Goal: Information Seeking & Learning: Find specific page/section

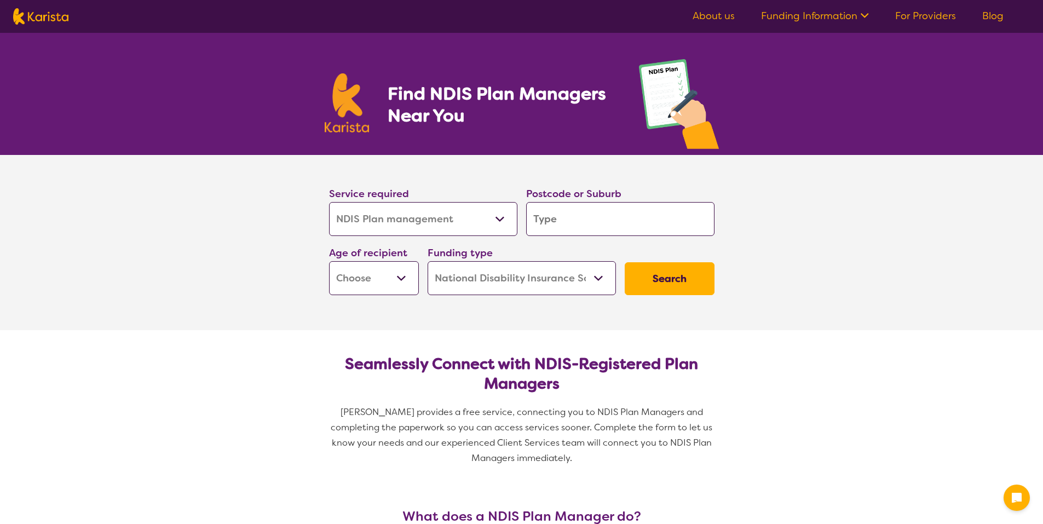
select select "NDIS Plan management"
select select "NDIS"
select select "NDIS Plan management"
select select "NDIS"
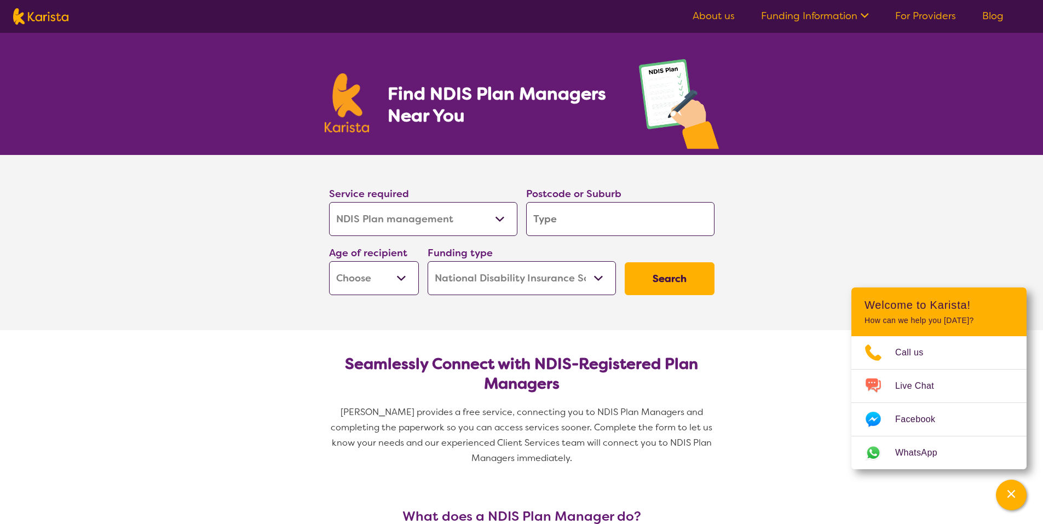
click at [501, 219] on select "Allied Health Assistant Assessment ([MEDICAL_DATA] or [MEDICAL_DATA]) Behaviour…" at bounding box center [423, 219] width 188 height 34
click at [589, 224] on input "search" at bounding box center [620, 219] width 188 height 34
type input "4"
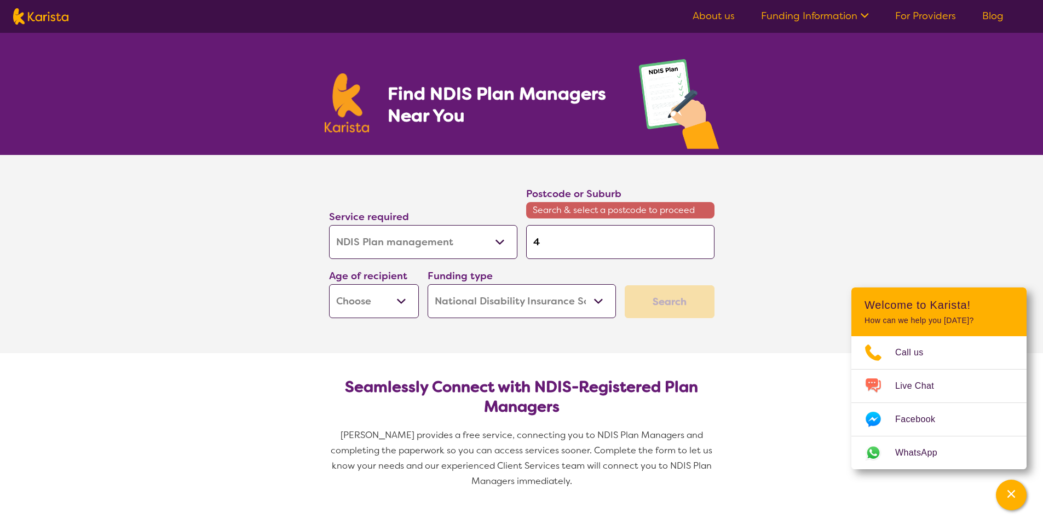
type input "40"
type input "401"
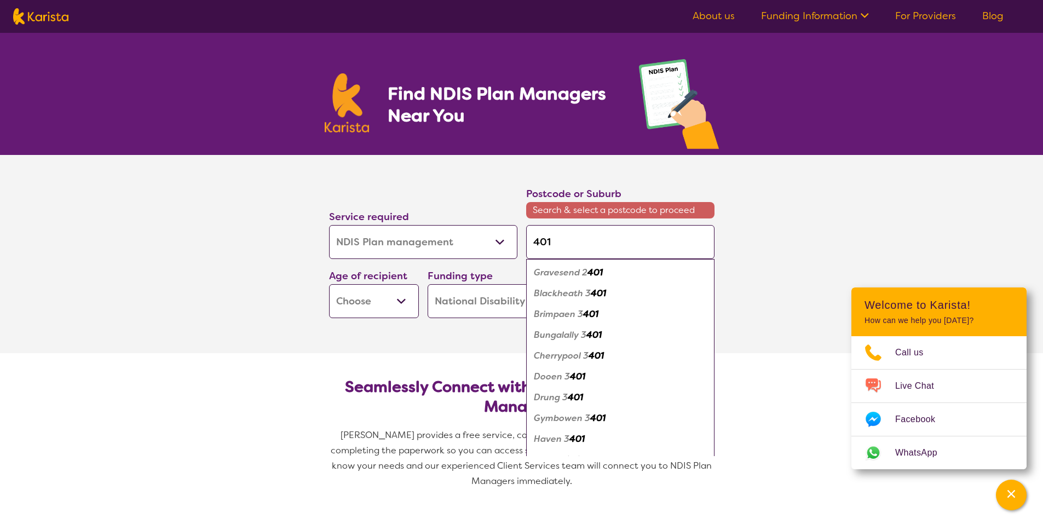
type input "4019"
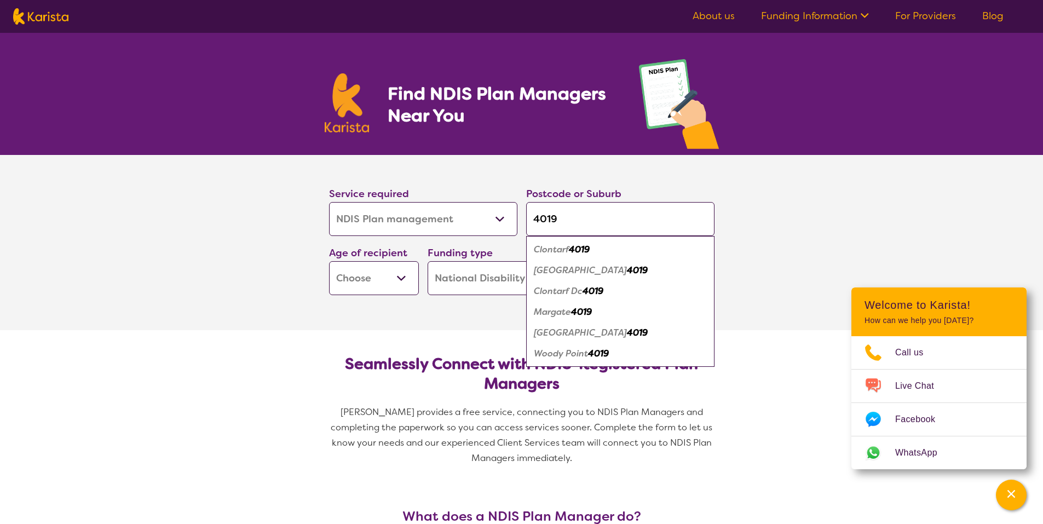
type input "4019"
click at [563, 250] on em "Clontarf" at bounding box center [551, 250] width 35 height 12
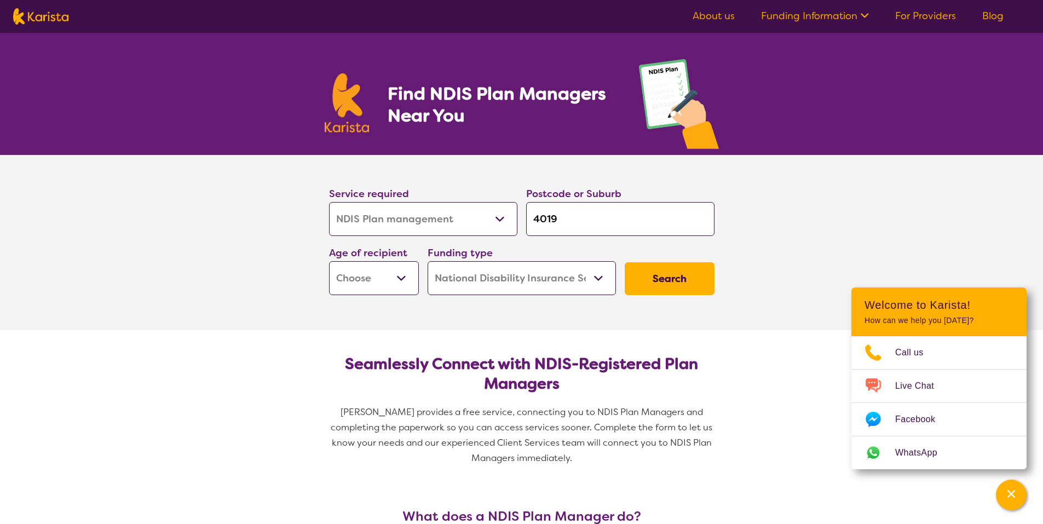
click at [401, 278] on select "Early Childhood - 0 to 9 Child - 10 to 11 Adolescent - 12 to 17 Adult - 18 to 6…" at bounding box center [374, 278] width 90 height 34
select select "CH"
click at [329, 261] on select "Early Childhood - 0 to 9 Child - 10 to 11 Adolescent - 12 to 17 Adult - 18 to 6…" at bounding box center [374, 278] width 90 height 34
select select "CH"
click at [601, 282] on select "Home Care Package (HCP) National Disability Insurance Scheme (NDIS) I don't know" at bounding box center [522, 278] width 188 height 34
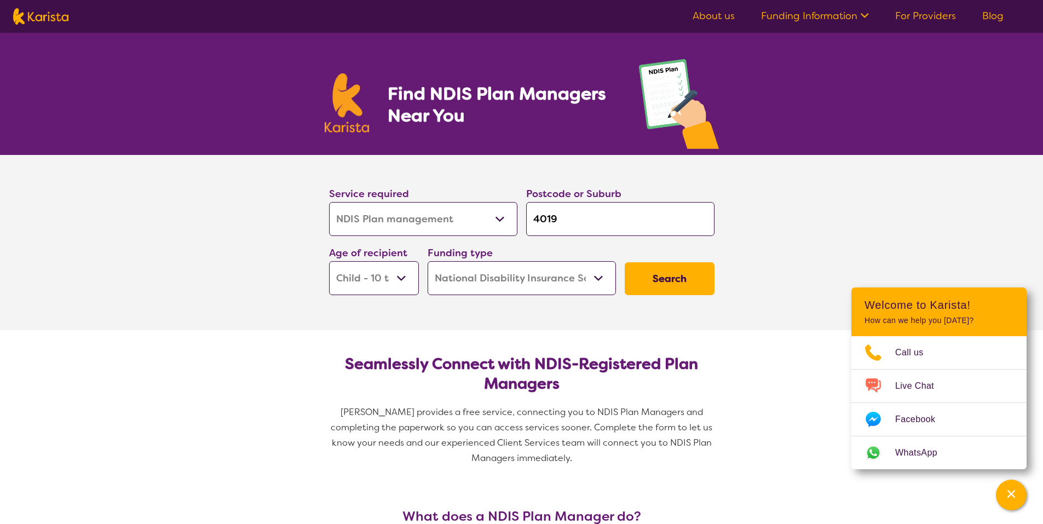
click at [601, 282] on select "Home Care Package (HCP) National Disability Insurance Scheme (NDIS) I don't know" at bounding box center [522, 278] width 188 height 34
click at [662, 283] on button "Search" at bounding box center [670, 278] width 90 height 33
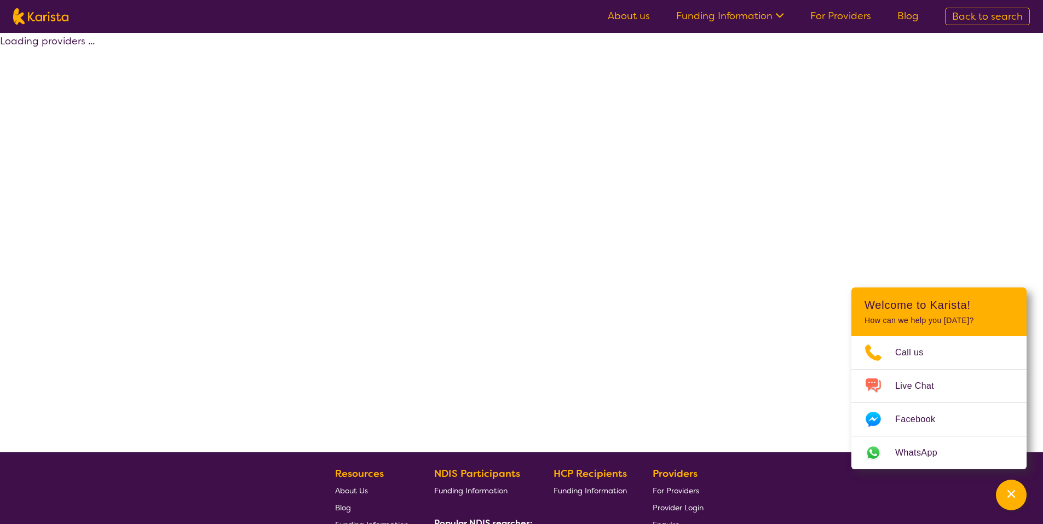
select select "by_score"
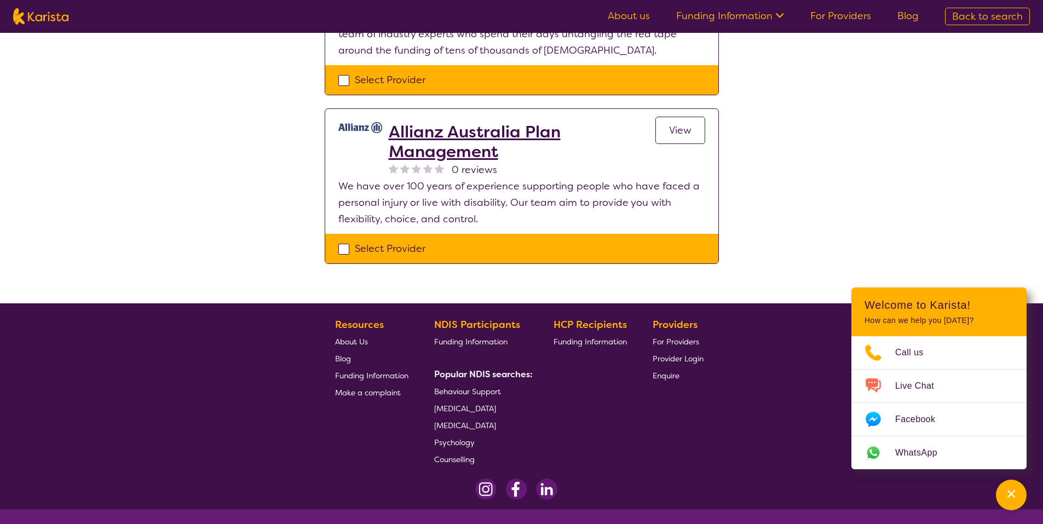
scroll to position [1150, 0]
